Goal: Manage account settings

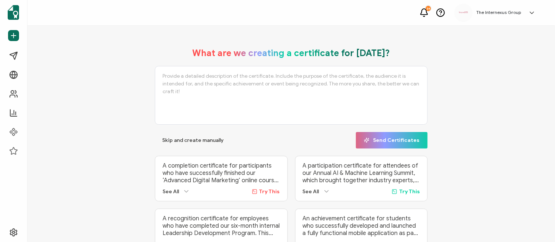
click at [529, 12] on icon at bounding box center [531, 12] width 7 height 7
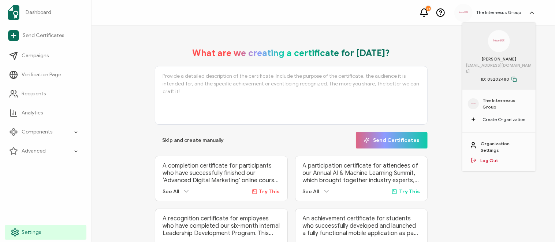
click at [22, 232] on span "Settings" at bounding box center [31, 231] width 19 height 7
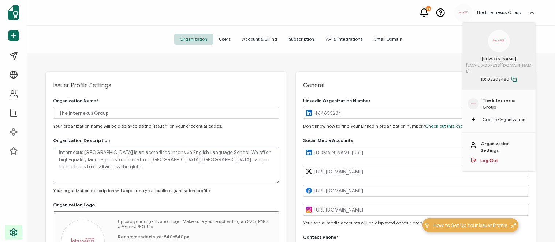
type input "United States"
type input "California"
click at [250, 38] on span "Account & Billing" at bounding box center [260, 39] width 46 height 11
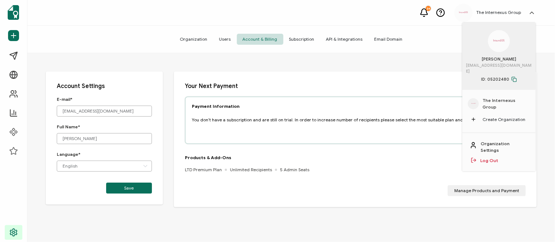
click at [431, 43] on div "Organization Users Account & Billing Subscription API & Integrations Email Doma…" at bounding box center [291, 39] width 528 height 27
click at [488, 157] on link "Log Out" at bounding box center [489, 160] width 18 height 7
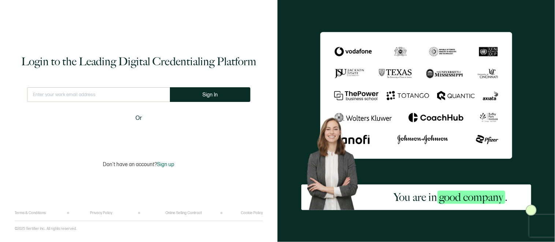
type input "[EMAIL_ADDRESS][DOMAIN_NAME]"
